Goal: Task Accomplishment & Management: Complete application form

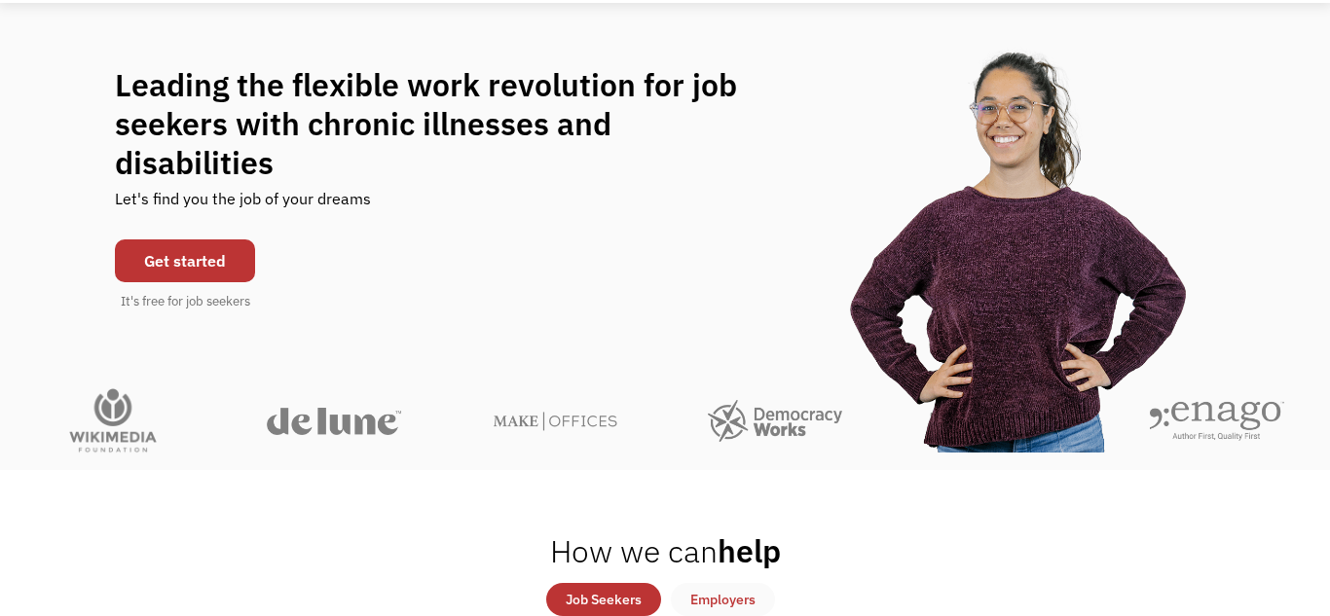
scroll to position [126, 0]
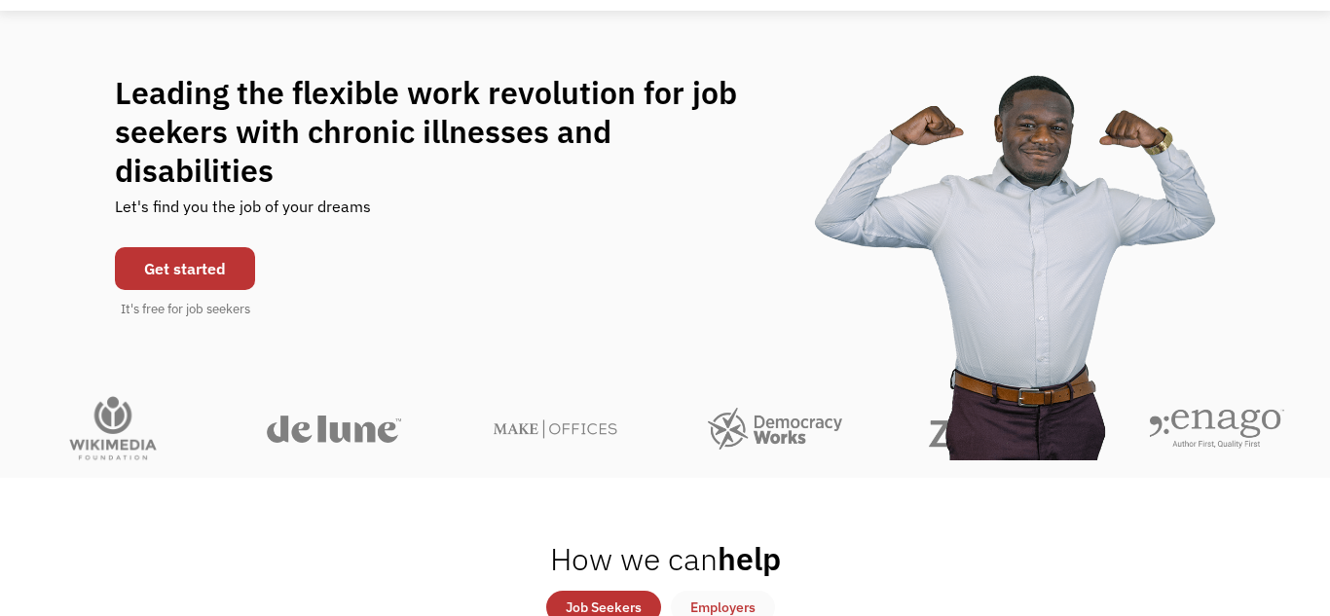
click at [167, 259] on link "Get started" at bounding box center [185, 268] width 140 height 43
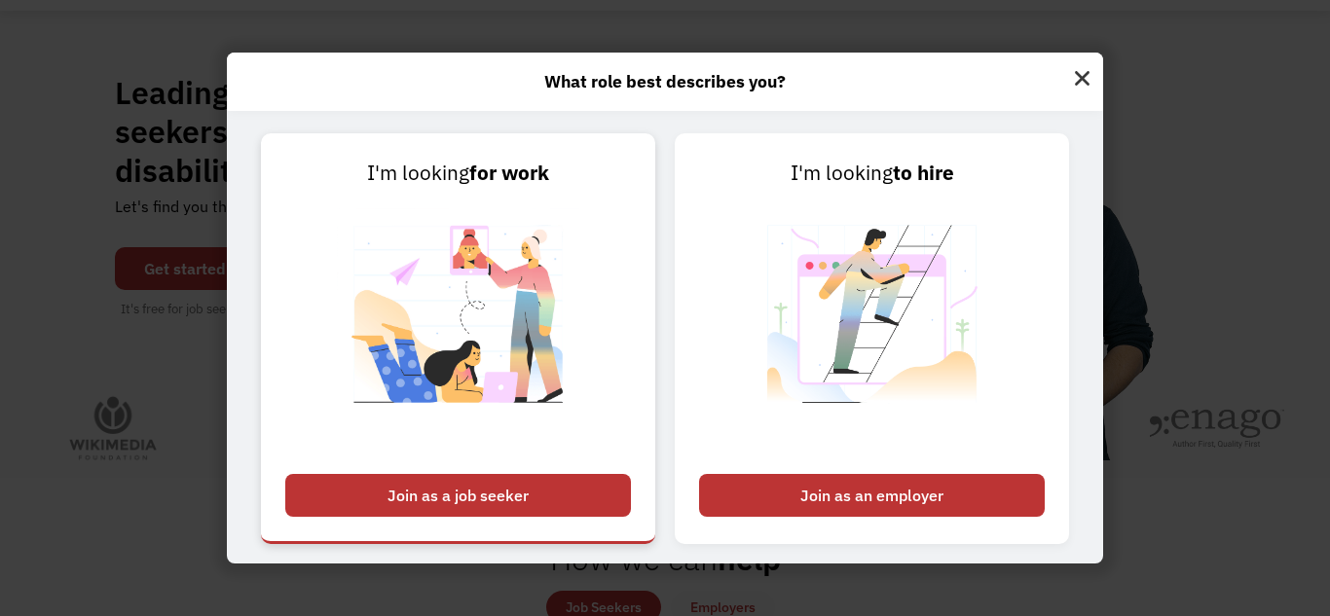
click at [448, 504] on div "Join as a job seeker" at bounding box center [458, 495] width 346 height 43
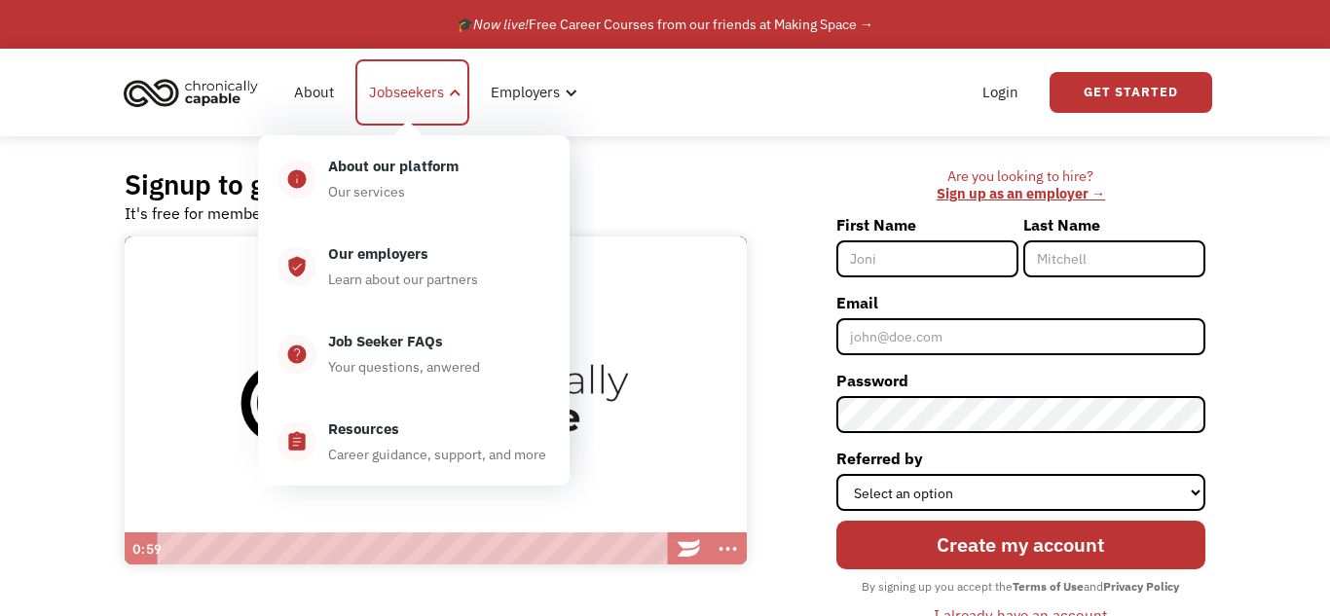
click at [423, 96] on div "Jobseekers" at bounding box center [406, 92] width 75 height 23
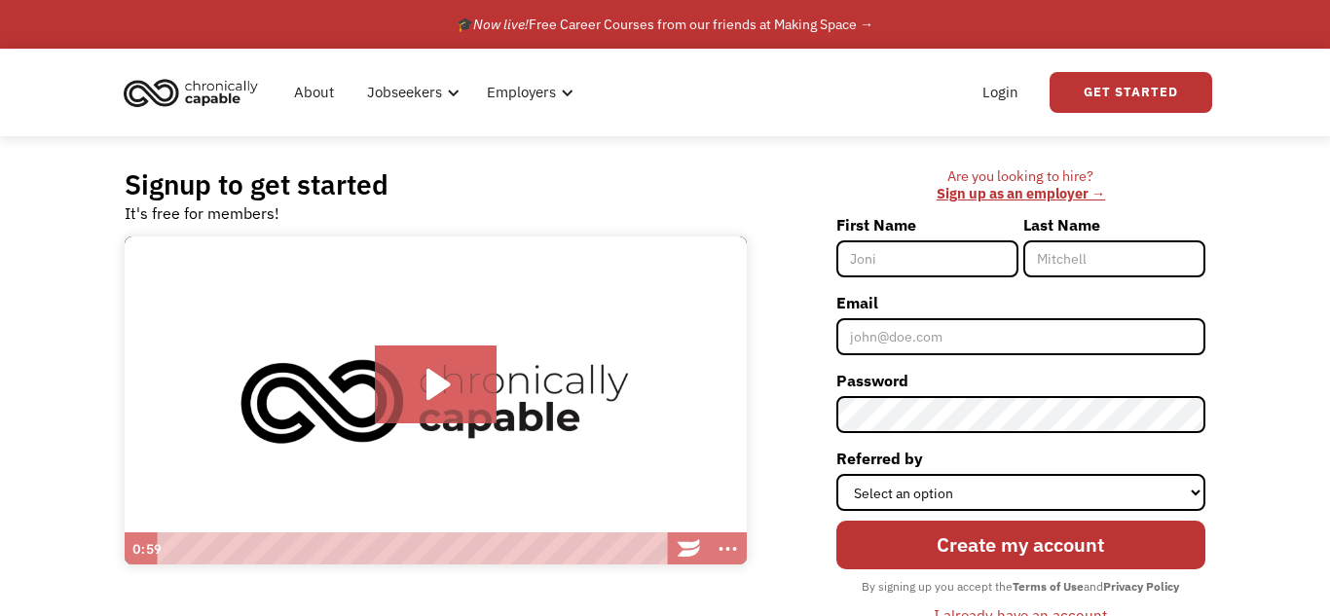
click at [224, 91] on img "home" at bounding box center [191, 92] width 146 height 43
